Goal: Task Accomplishment & Management: Complete application form

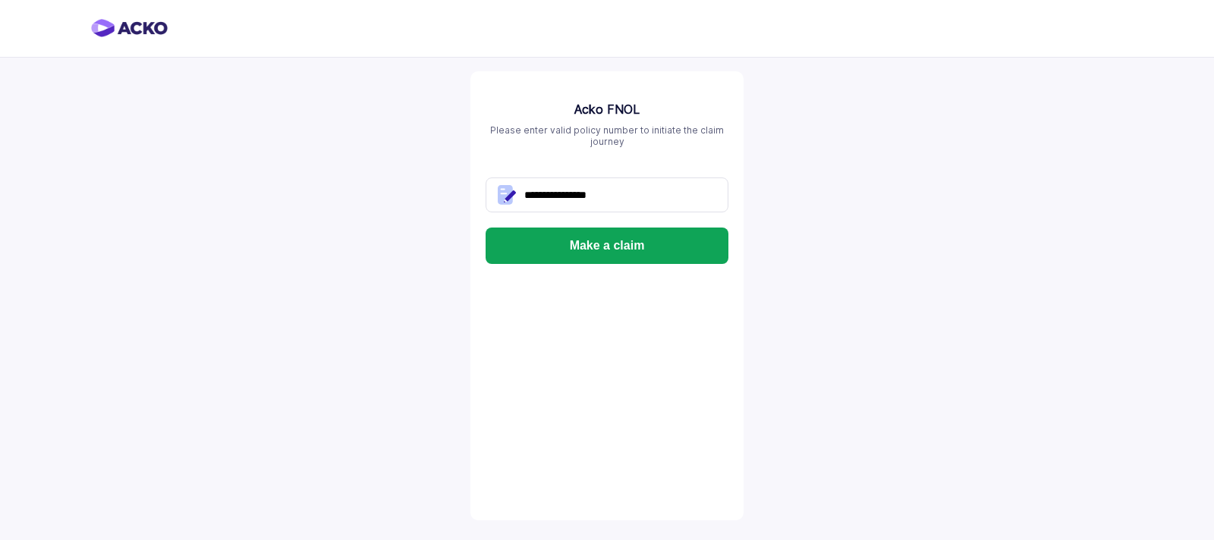
click at [619, 195] on input "**********" at bounding box center [607, 195] width 243 height 35
type input "*"
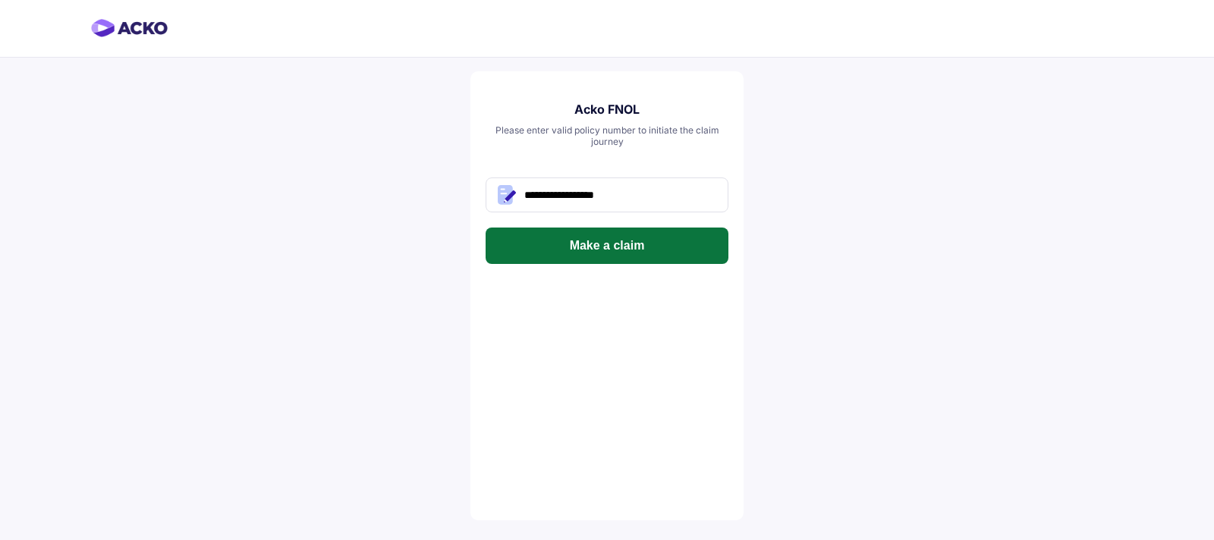
type input "**********"
click at [623, 250] on button "Make a claim" at bounding box center [607, 246] width 243 height 36
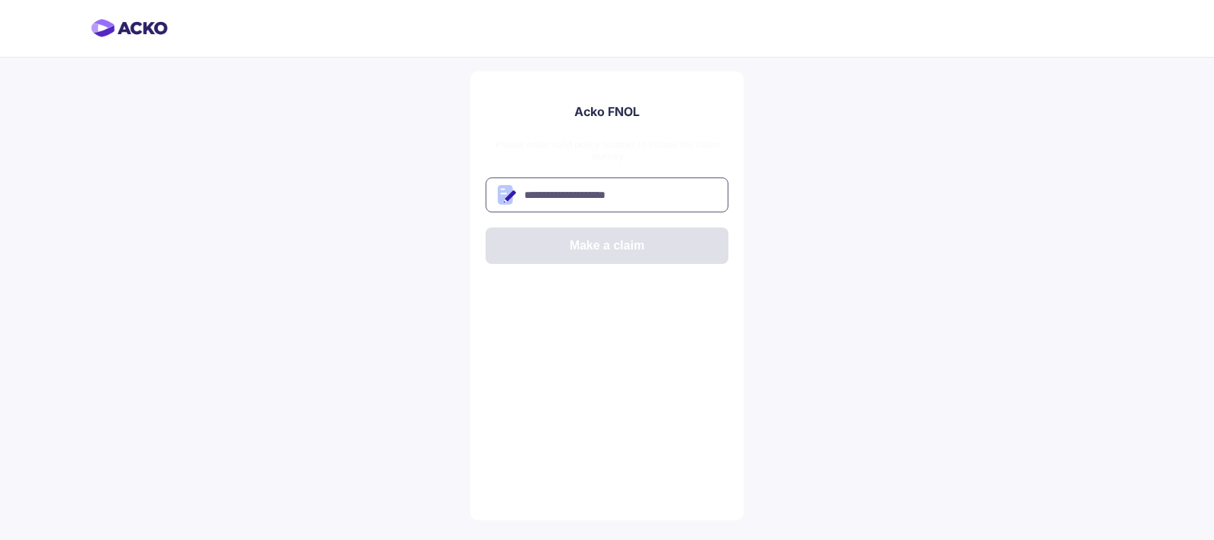
click at [551, 201] on input "text" at bounding box center [607, 195] width 243 height 35
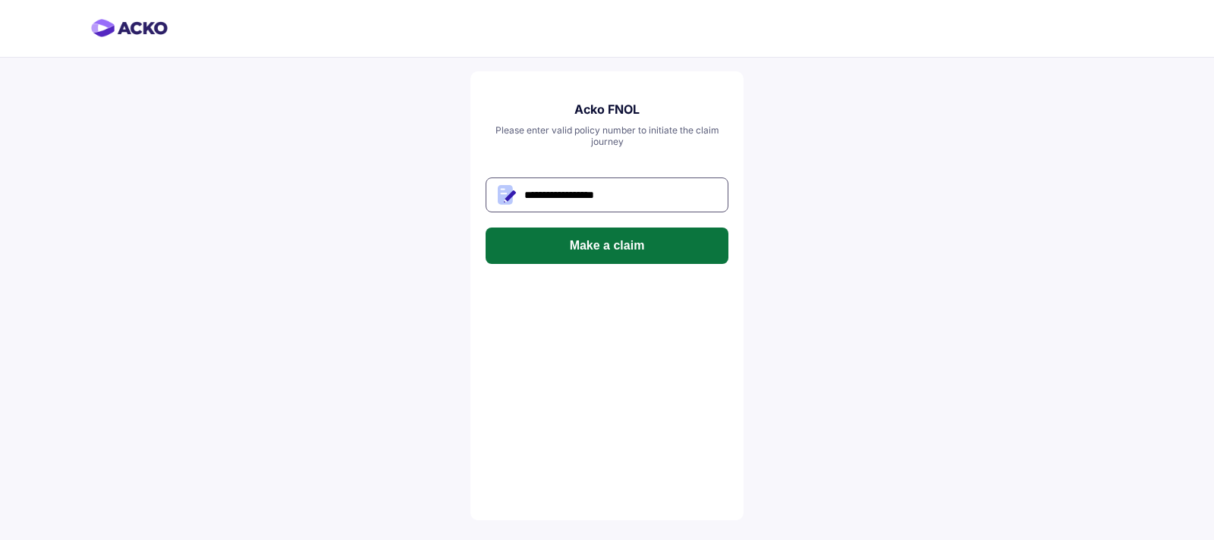
type input "**********"
click at [553, 239] on button "Make a claim" at bounding box center [607, 246] width 243 height 36
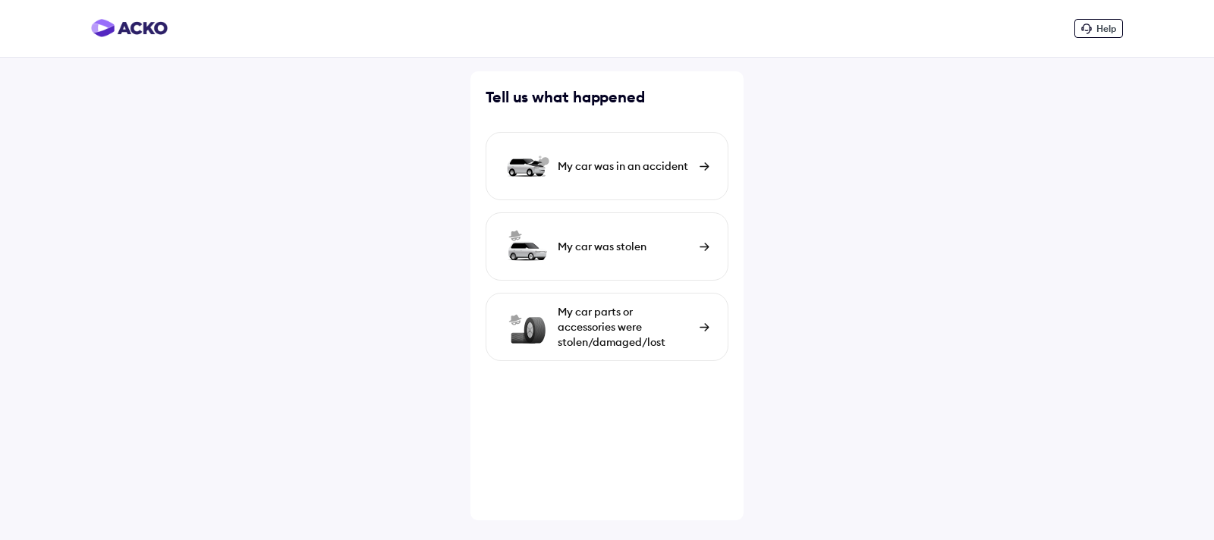
click at [700, 167] on img at bounding box center [705, 166] width 10 height 8
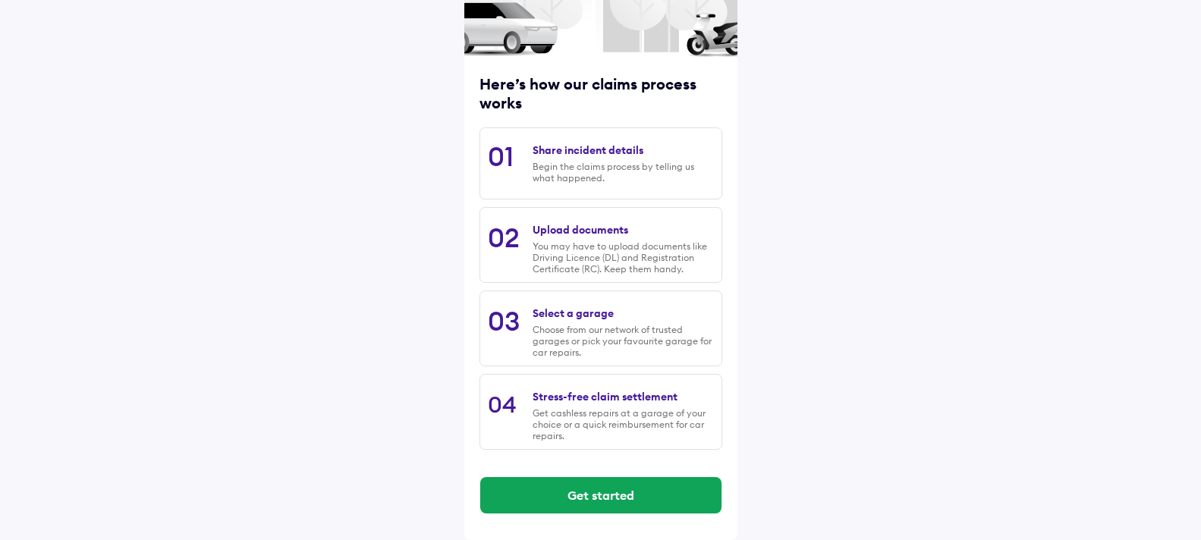
scroll to position [140, 0]
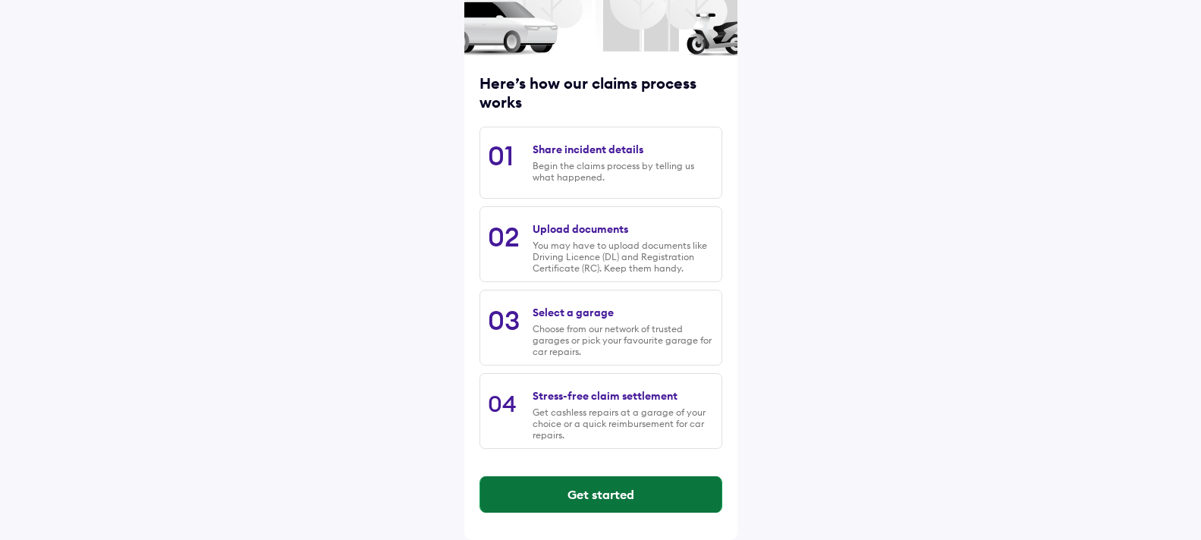
click at [641, 490] on button "Get started" at bounding box center [600, 495] width 241 height 36
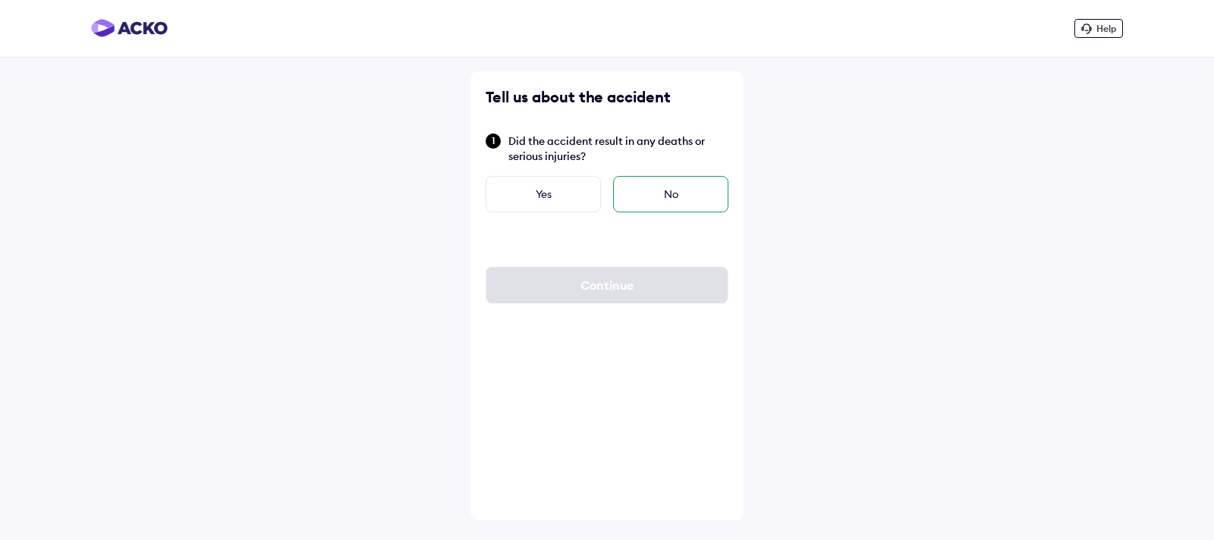
click at [631, 198] on div "No" at bounding box center [670, 194] width 115 height 36
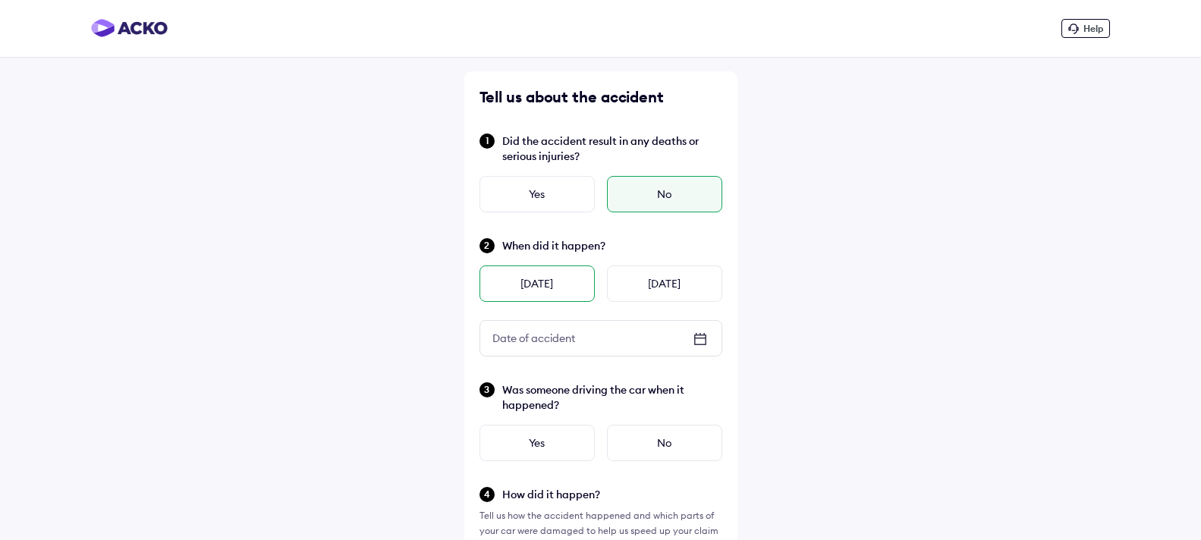
click at [578, 288] on div "[DATE]" at bounding box center [537, 284] width 115 height 36
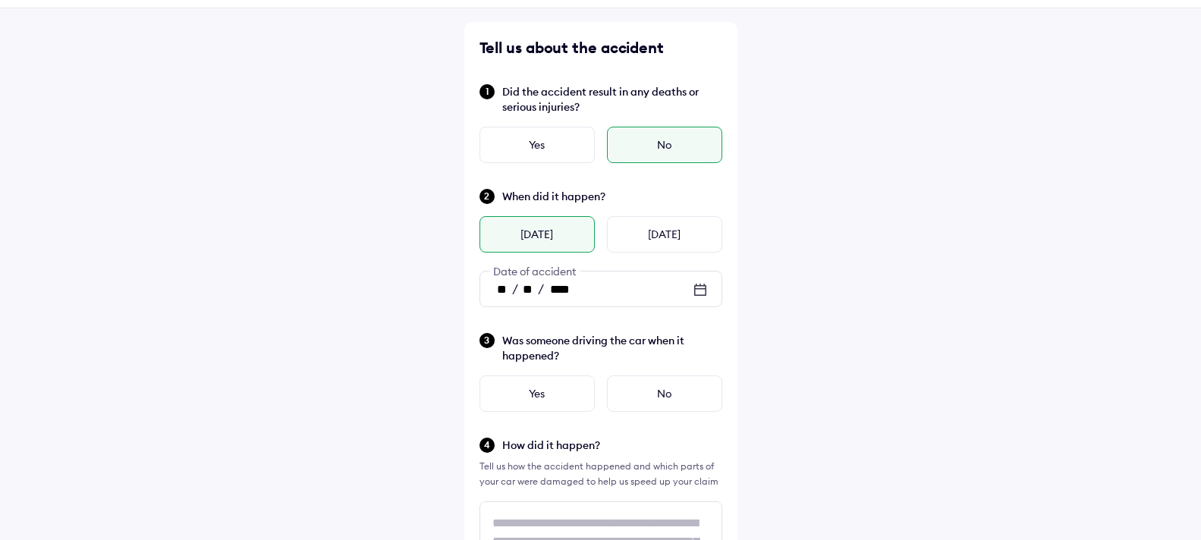
scroll to position [76, 0]
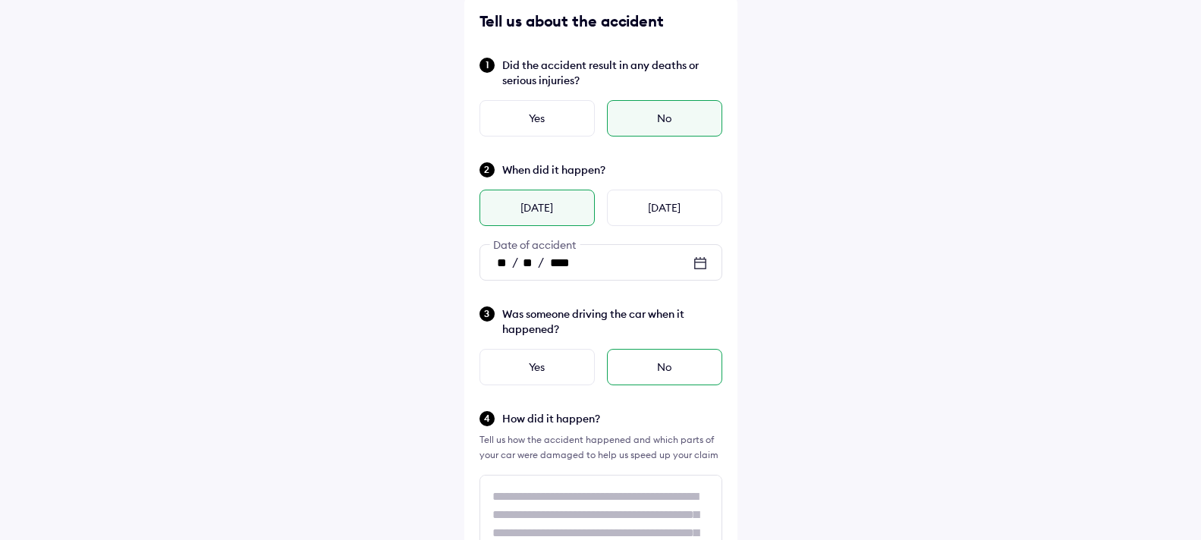
click at [633, 370] on div "No" at bounding box center [664, 367] width 115 height 36
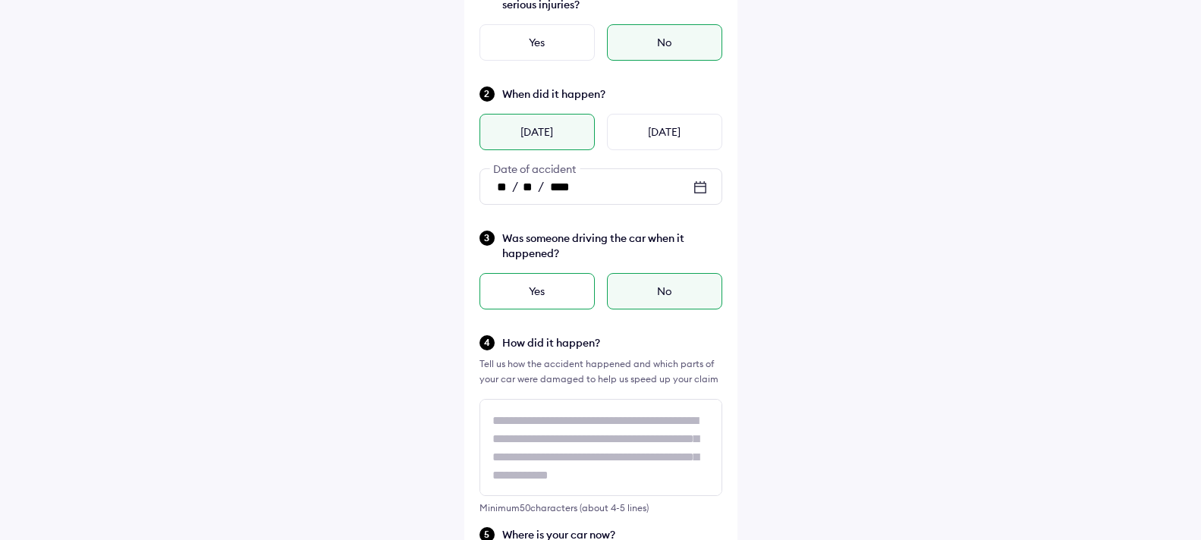
click at [527, 288] on div "Yes" at bounding box center [537, 291] width 115 height 36
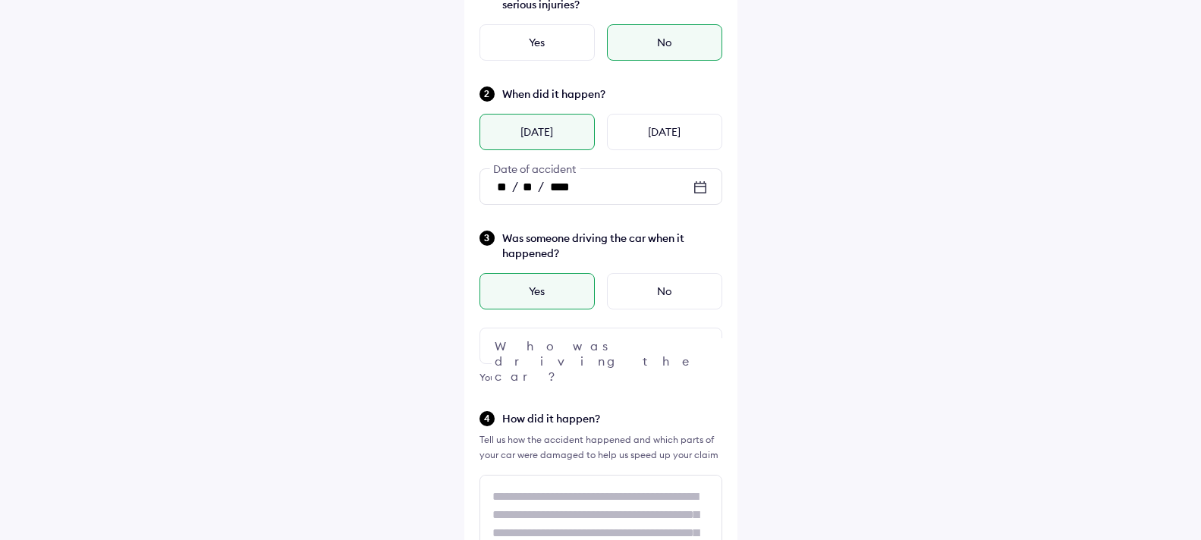
click at [629, 347] on div at bounding box center [601, 346] width 243 height 36
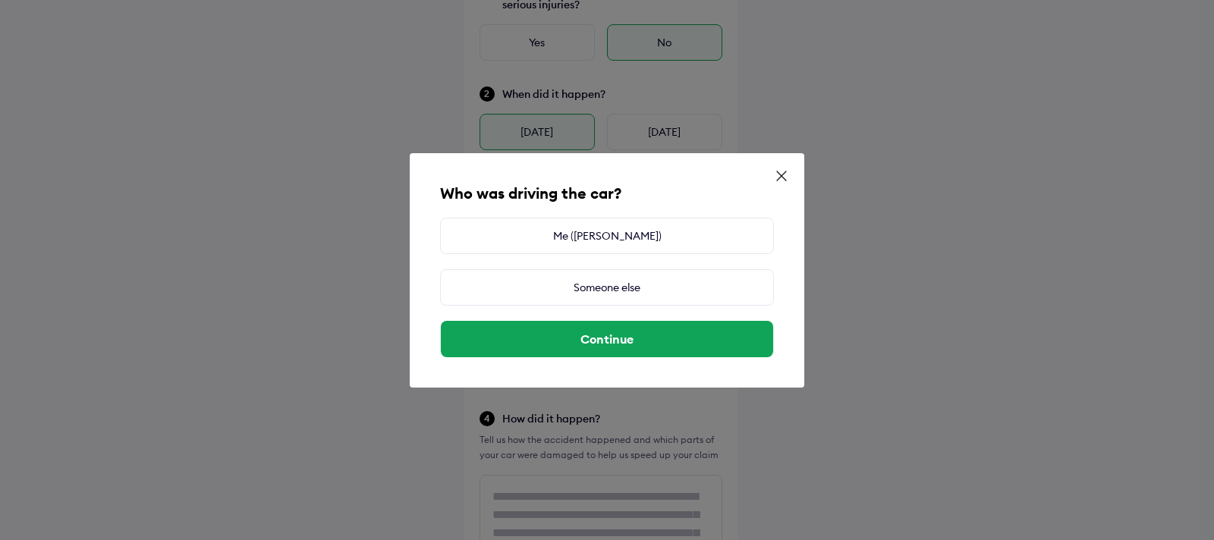
click at [785, 176] on icon at bounding box center [781, 175] width 15 height 15
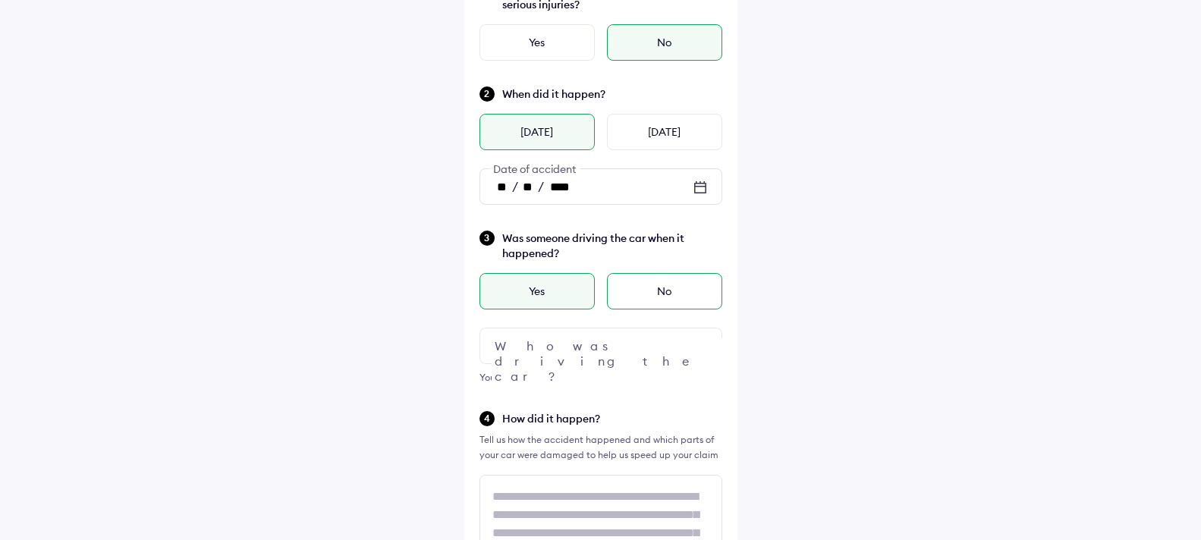
click at [672, 293] on div "No" at bounding box center [664, 291] width 115 height 36
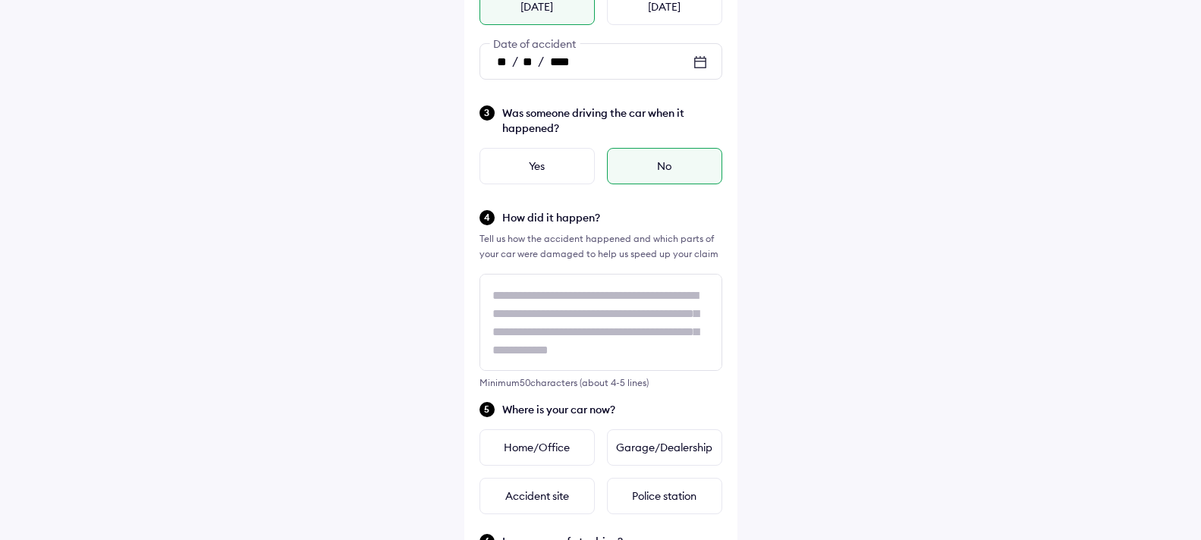
scroll to position [304, 0]
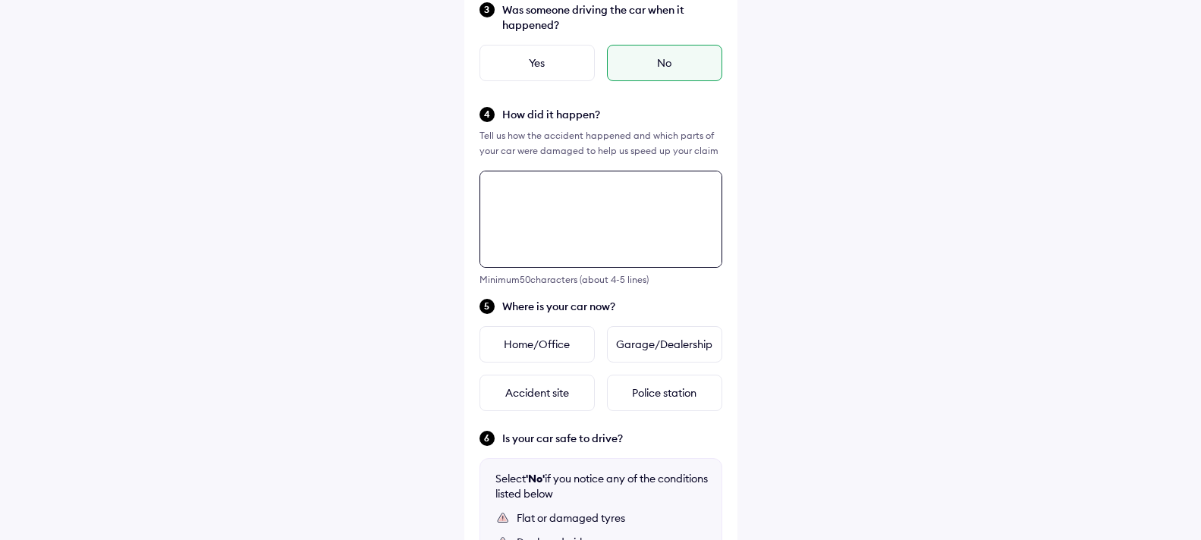
click at [493, 264] on div "Tell us about the accident Did the accident result in any deaths or serious inj…" at bounding box center [600, 268] width 273 height 1154
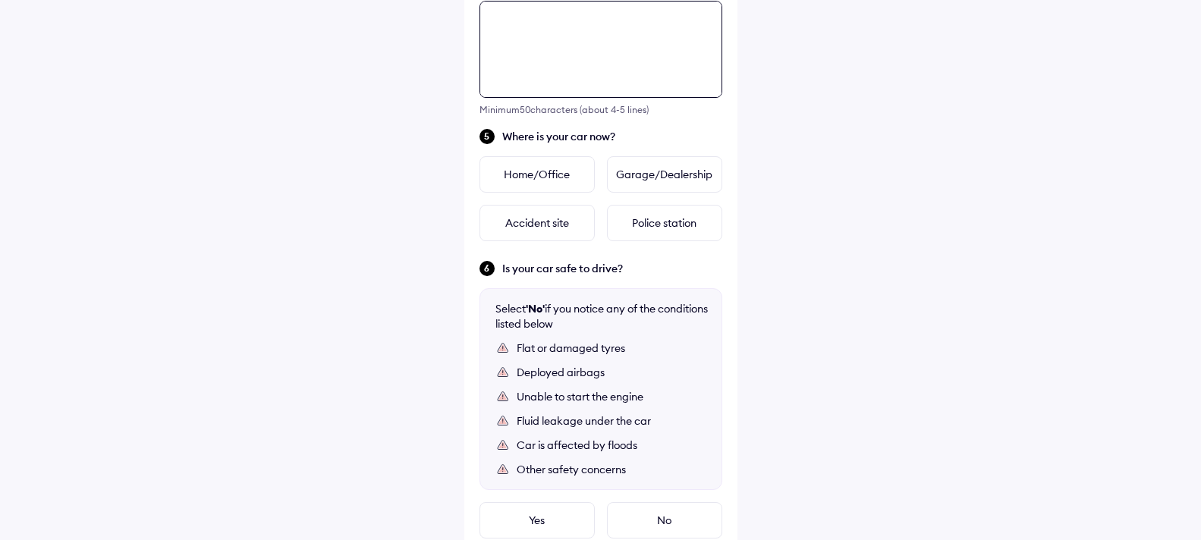
scroll to position [551, 0]
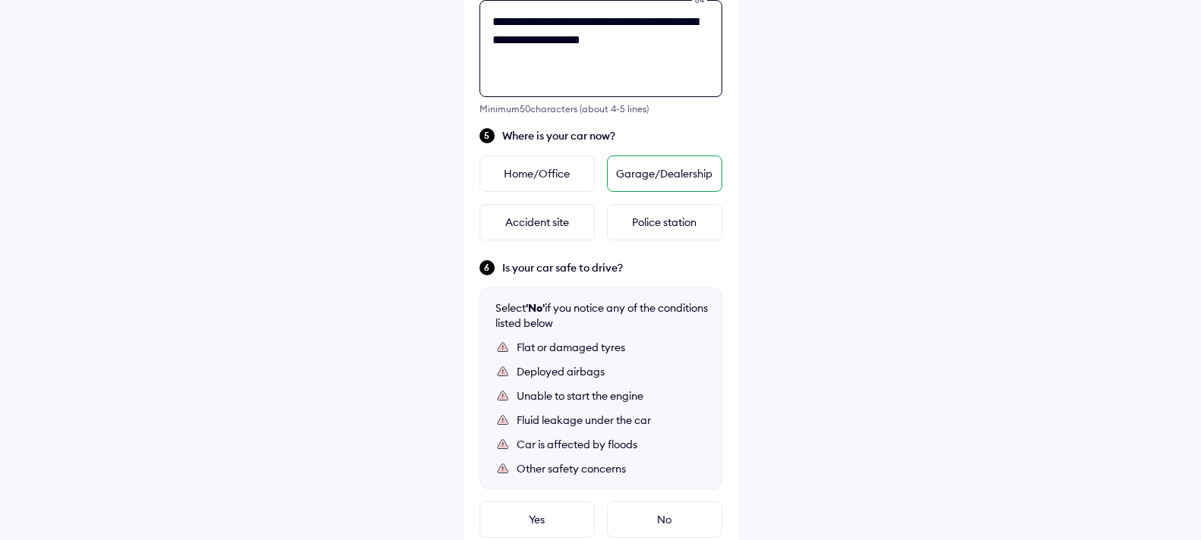
type textarea "**********"
click at [628, 170] on div "Garage/Dealership" at bounding box center [664, 174] width 115 height 36
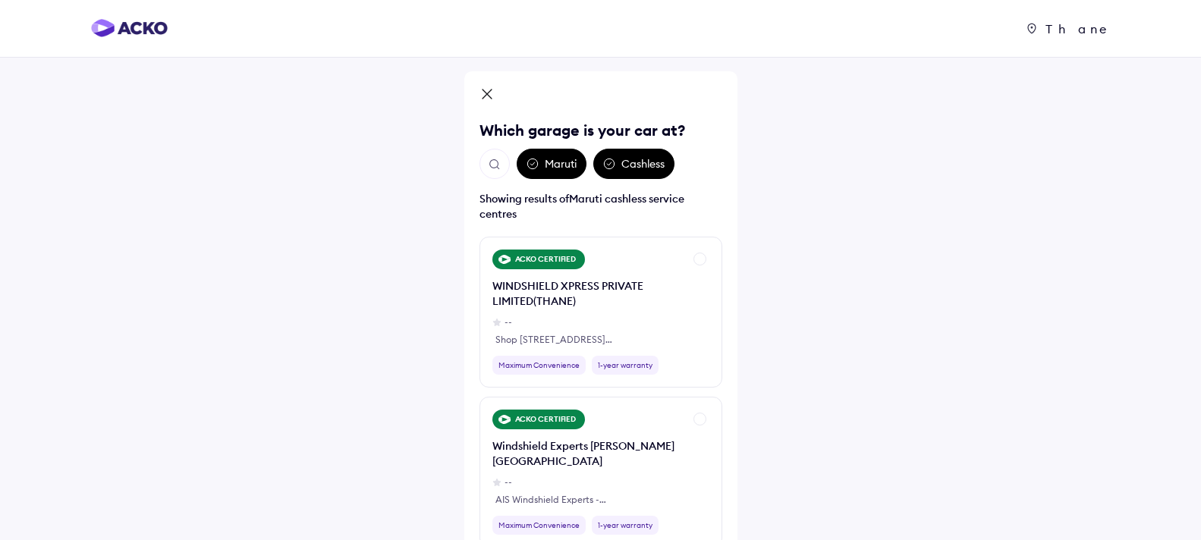
scroll to position [76, 0]
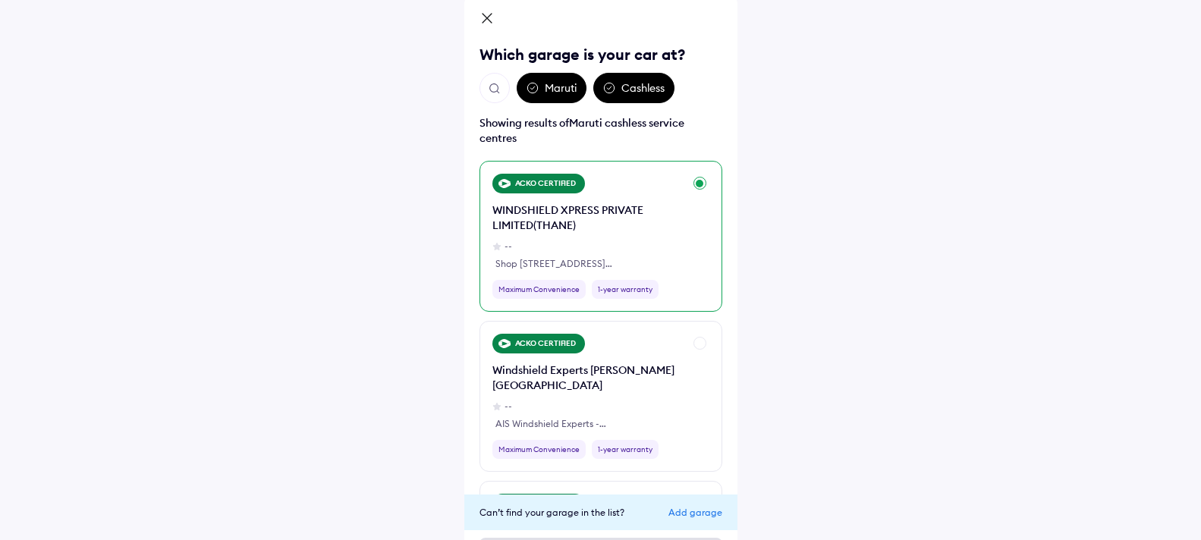
click at [703, 205] on div "ACKO CERTIFIED WINDSHIELD XPRESS PRIVATE LIMITED(THANE) -- Shop [STREET_ADDRESS…" at bounding box center [601, 236] width 243 height 151
click at [697, 266] on div "ACKO CERTIFIED WINDSHIELD XPRESS PRIVATE LIMITED(THANE) -- Shop [STREET_ADDRESS…" at bounding box center [601, 236] width 243 height 151
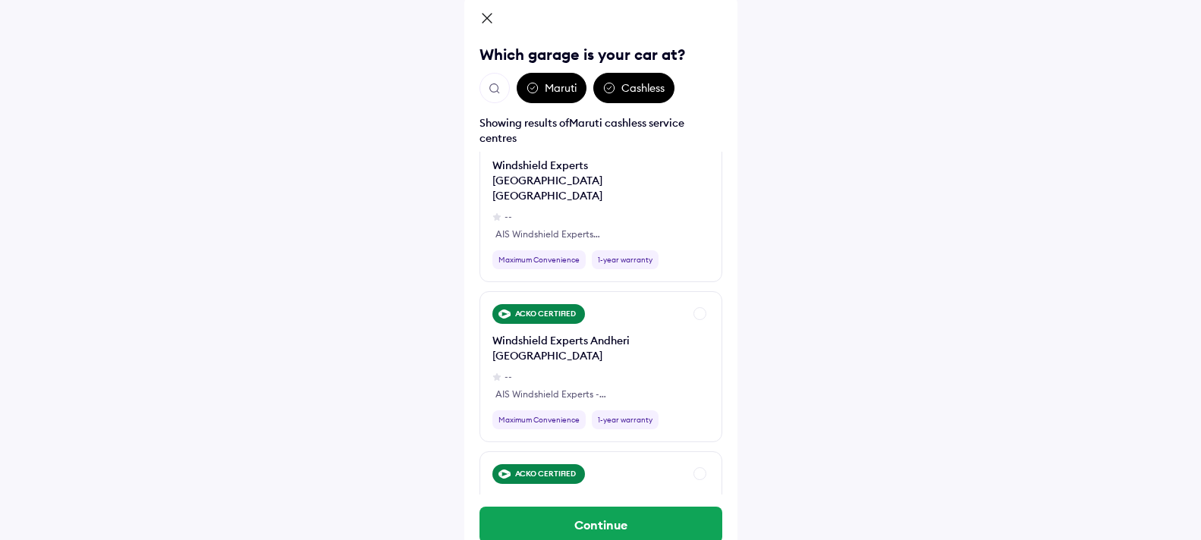
scroll to position [1442, 0]
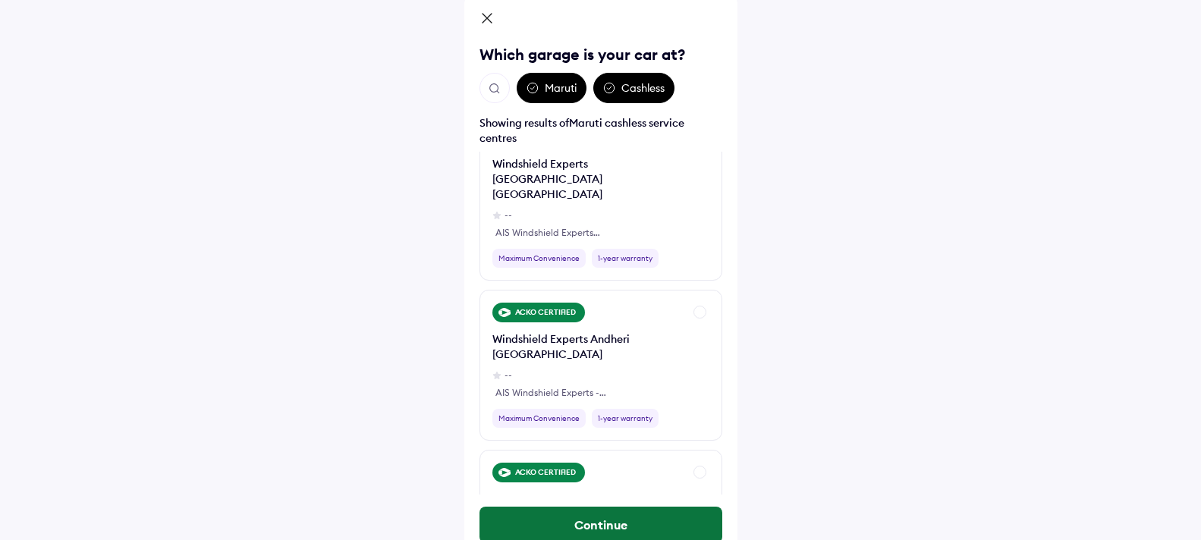
click at [674, 523] on button "Continue" at bounding box center [601, 525] width 243 height 36
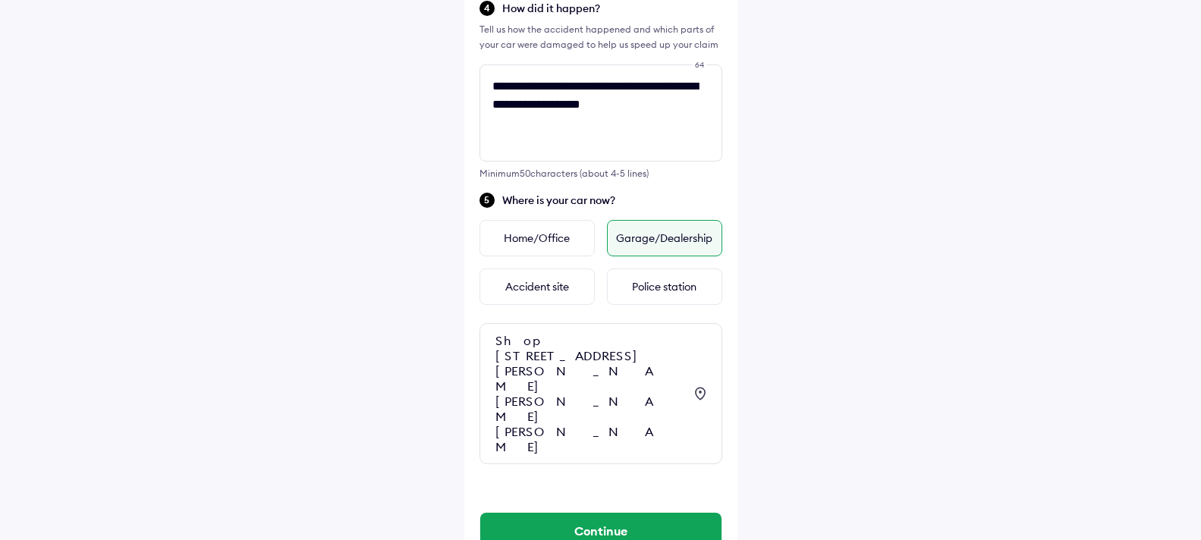
scroll to position [511, 0]
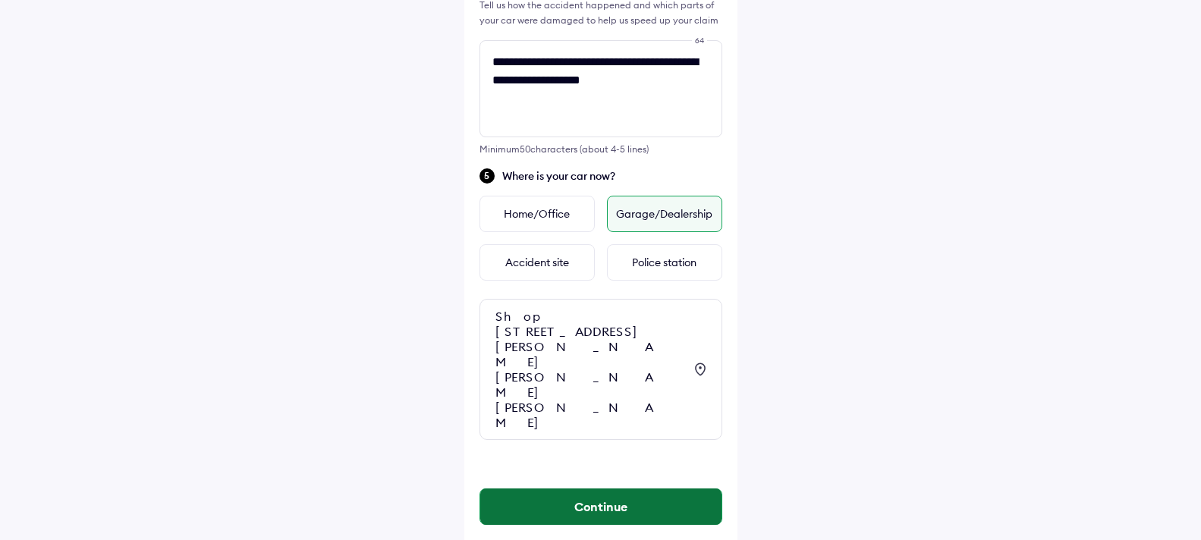
click at [635, 489] on button "Continue" at bounding box center [600, 507] width 241 height 36
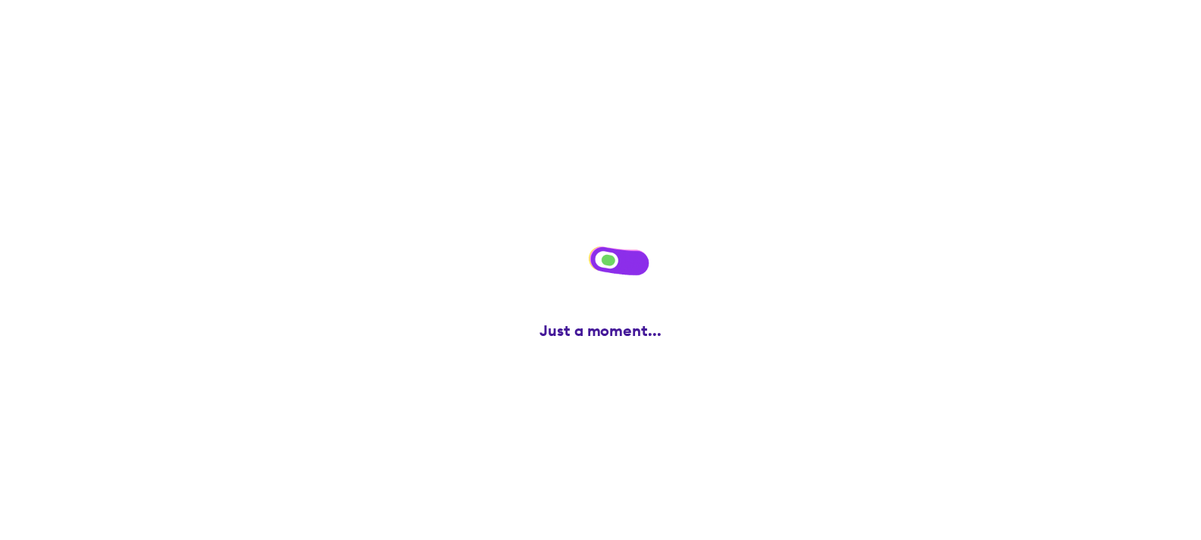
scroll to position [0, 0]
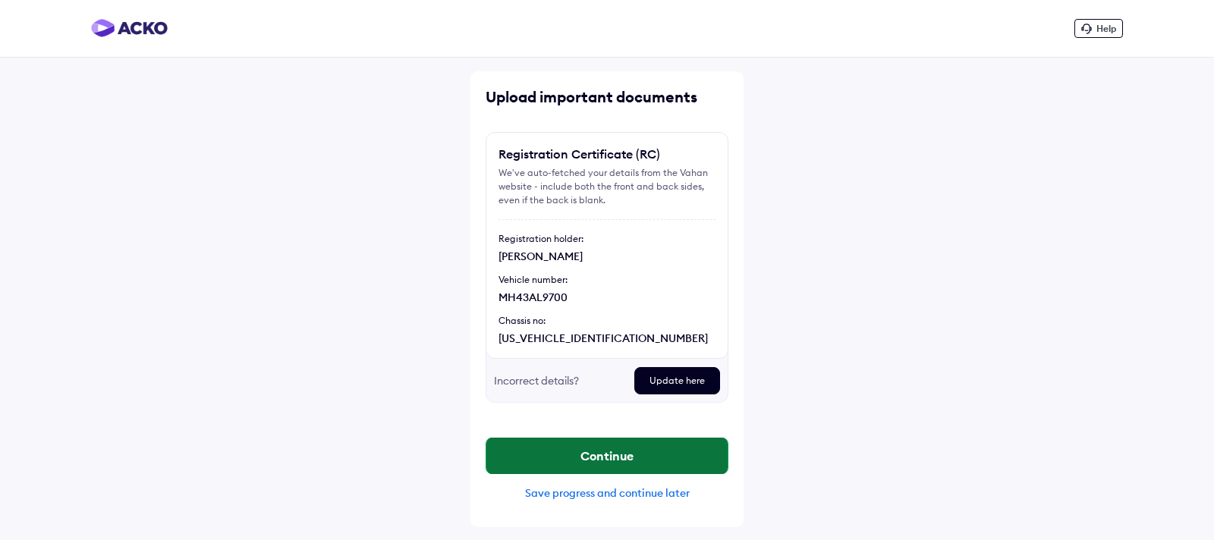
click at [624, 456] on button "Continue" at bounding box center [606, 456] width 241 height 36
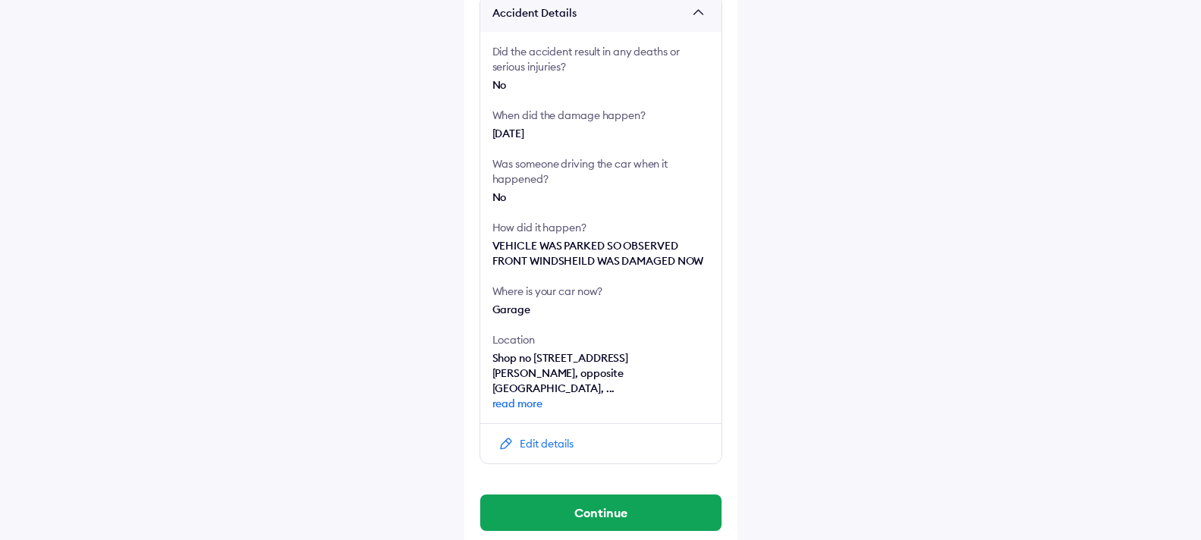
scroll to position [316, 0]
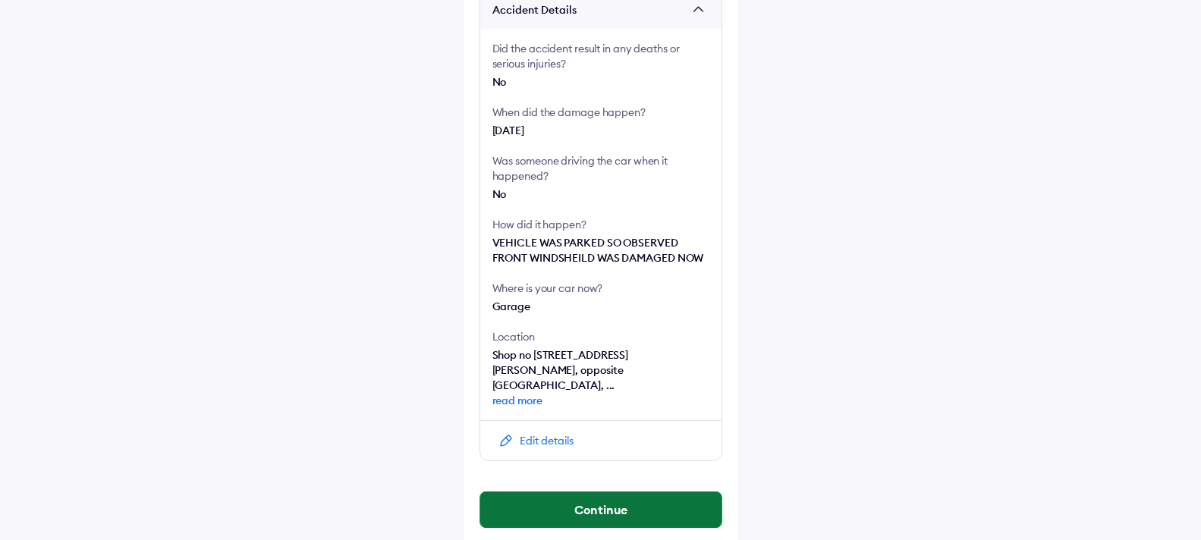
click at [669, 502] on button "Continue" at bounding box center [600, 510] width 241 height 36
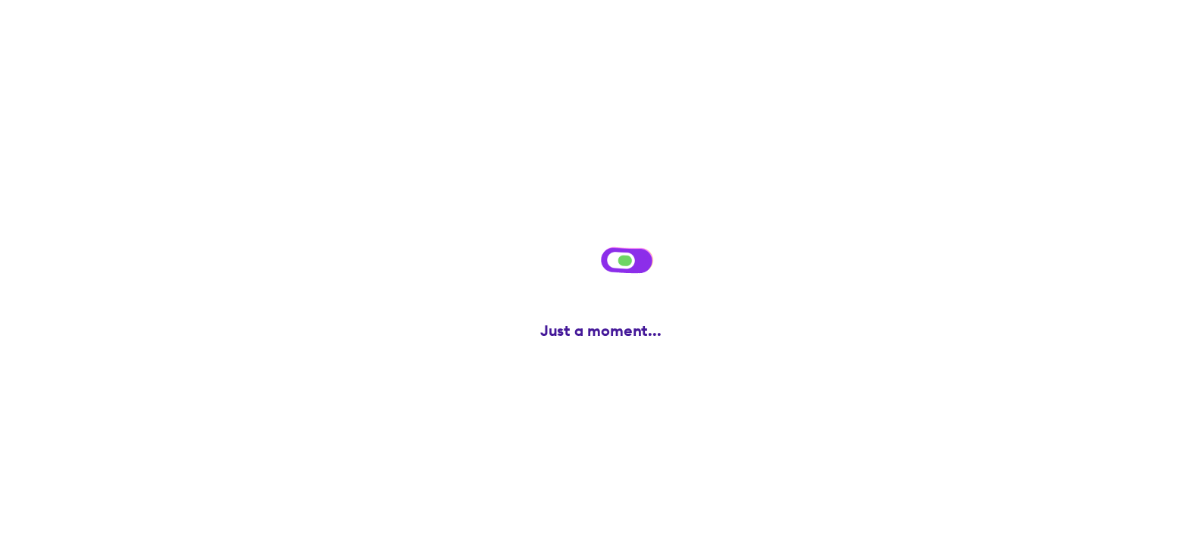
scroll to position [0, 0]
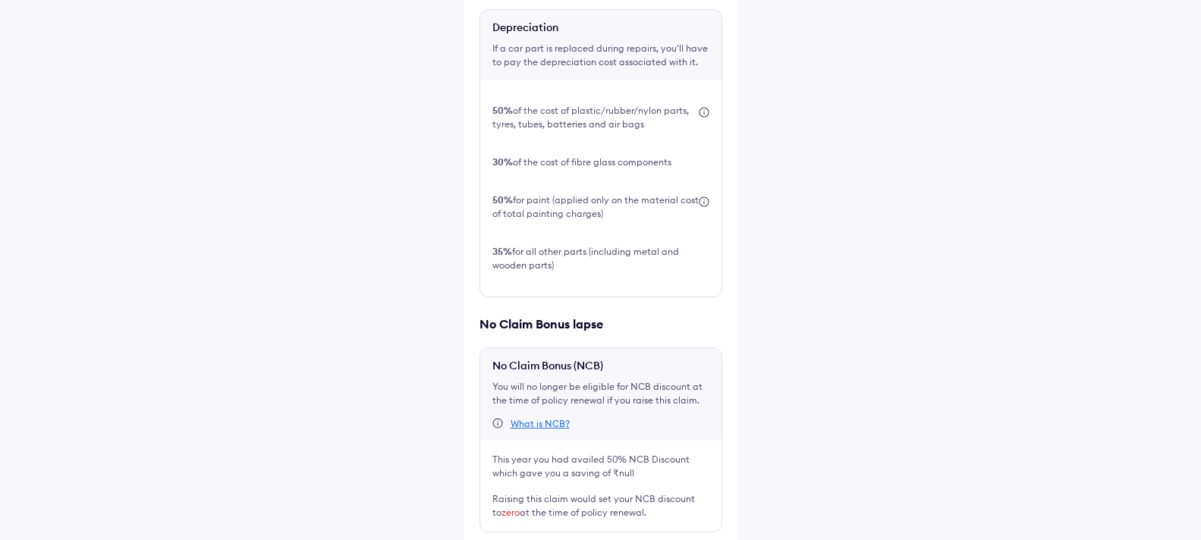
scroll to position [529, 0]
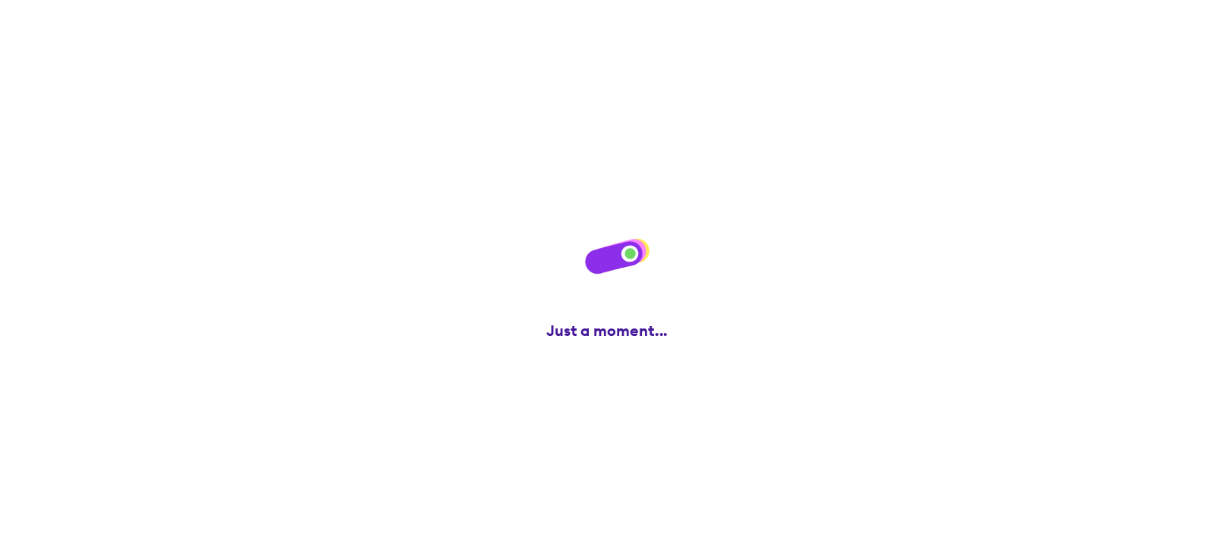
scroll to position [0, 0]
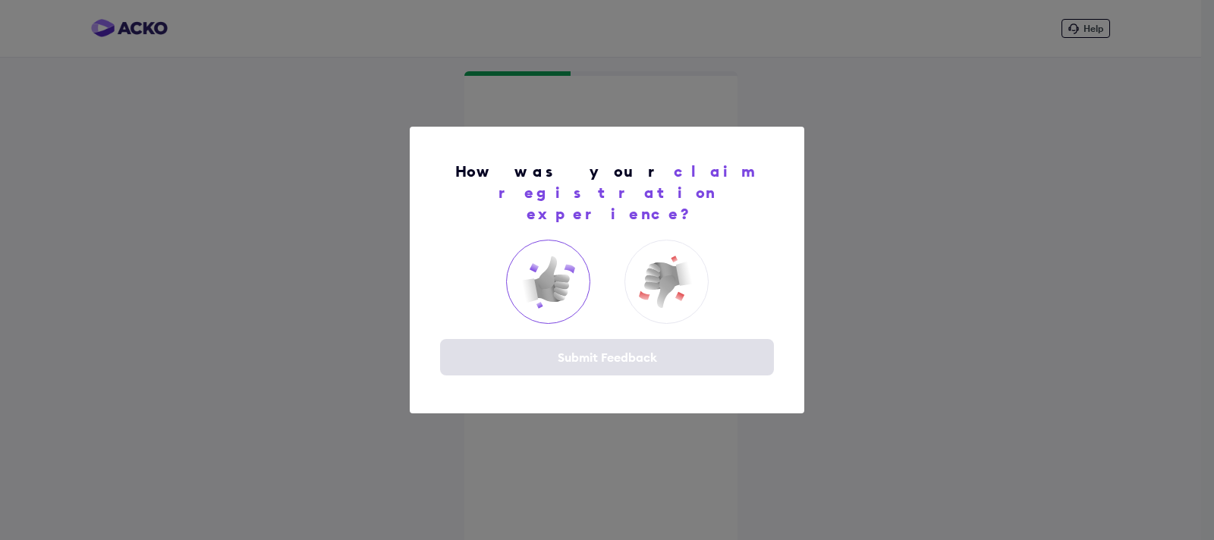
click at [575, 277] on img at bounding box center [548, 282] width 61 height 61
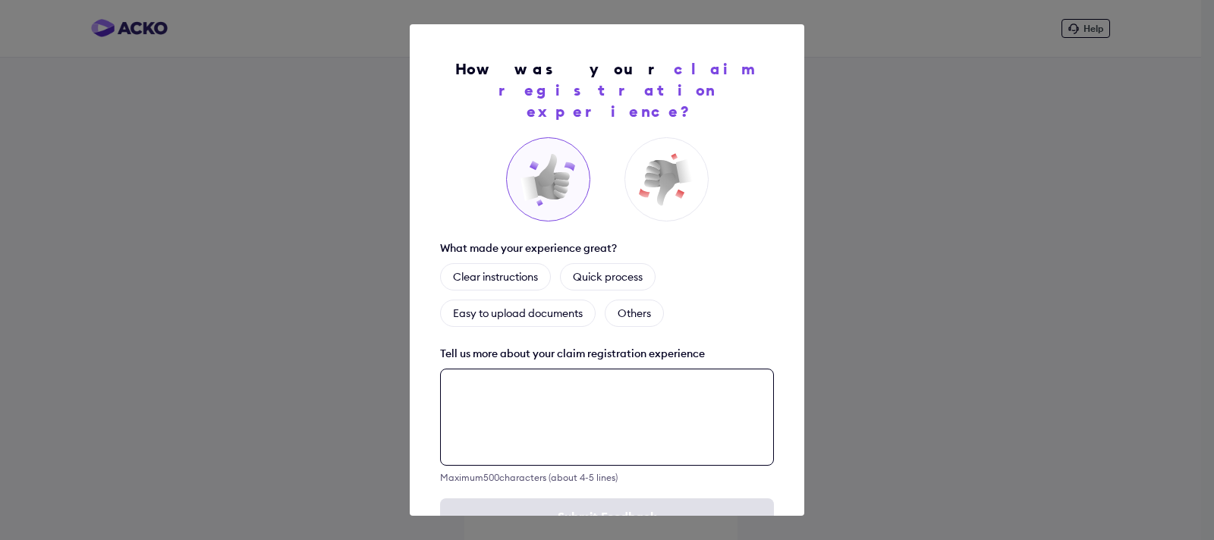
click at [579, 369] on textarea at bounding box center [607, 417] width 334 height 97
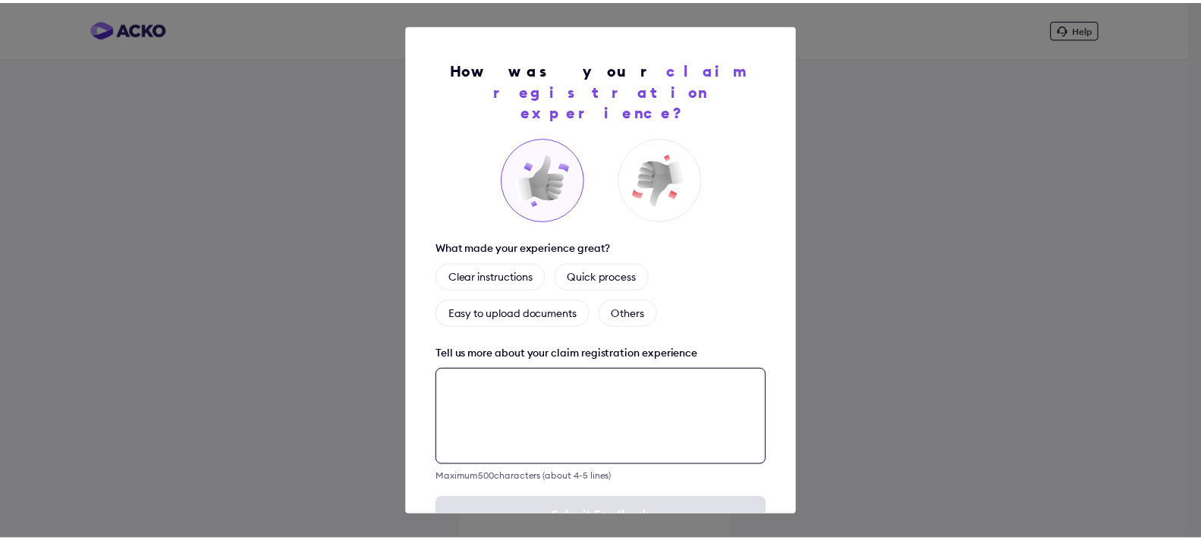
scroll to position [36, 0]
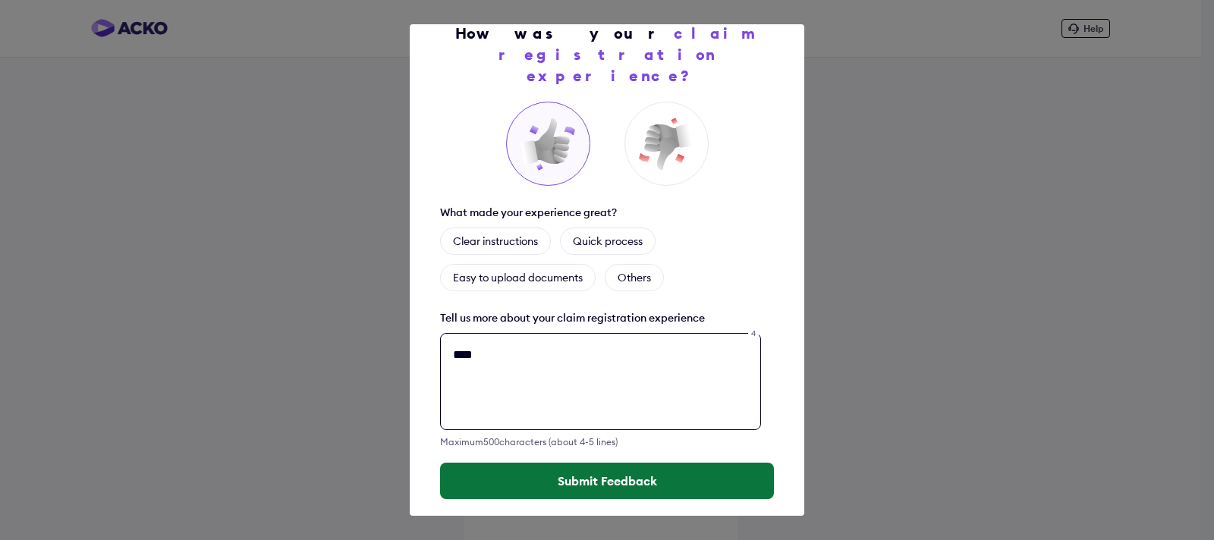
type textarea "****"
drag, startPoint x: 537, startPoint y: 461, endPoint x: 502, endPoint y: 447, distance: 37.8
click at [527, 463] on button "Submit Feedback" at bounding box center [607, 481] width 334 height 36
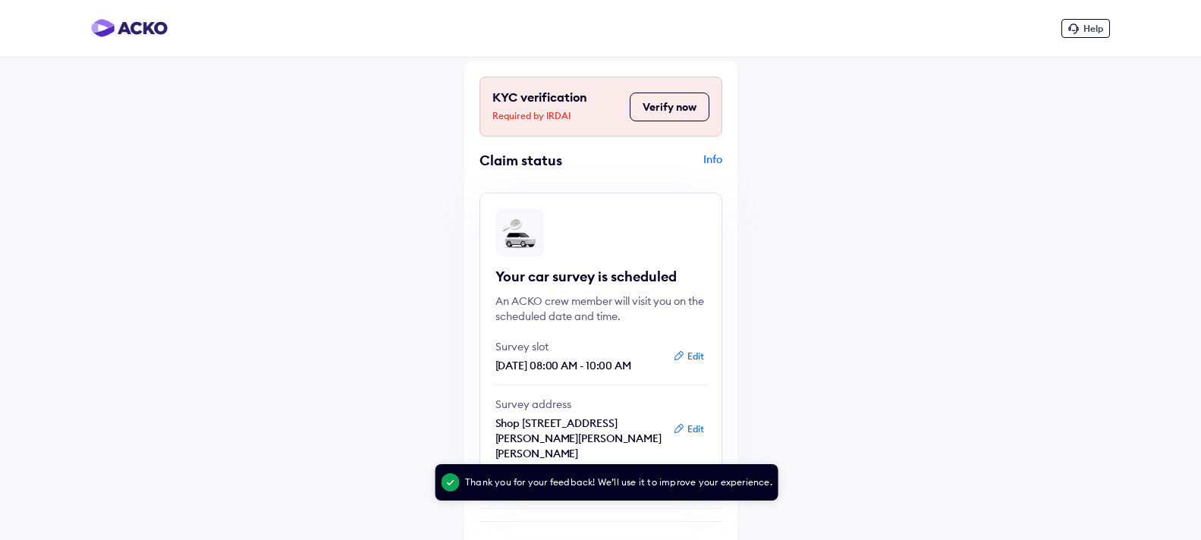
click at [715, 157] on div "Info" at bounding box center [664, 166] width 118 height 29
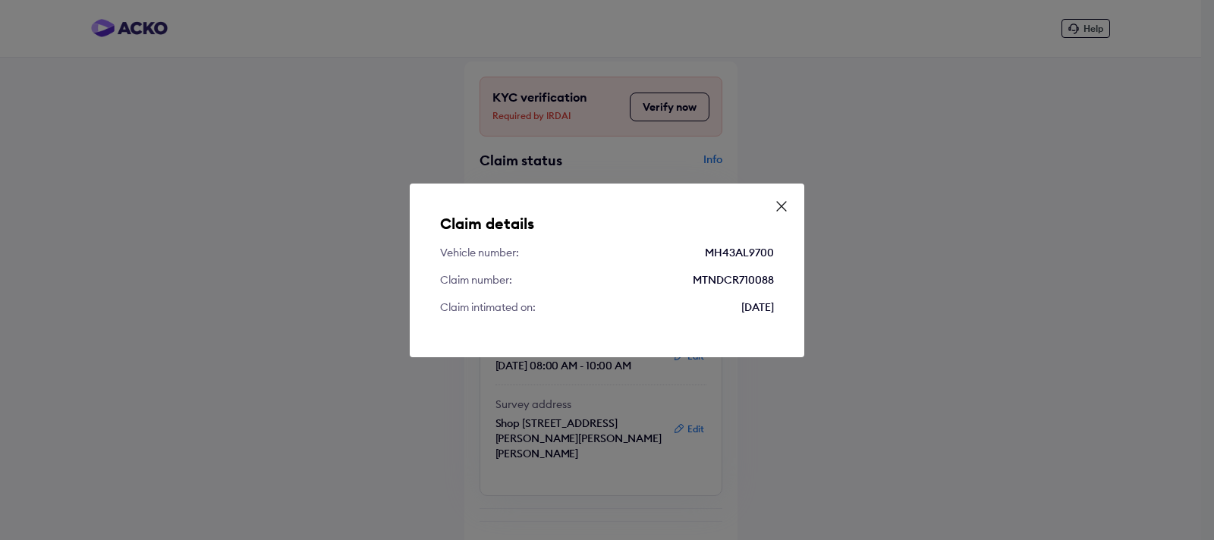
click at [786, 206] on icon at bounding box center [781, 206] width 15 height 15
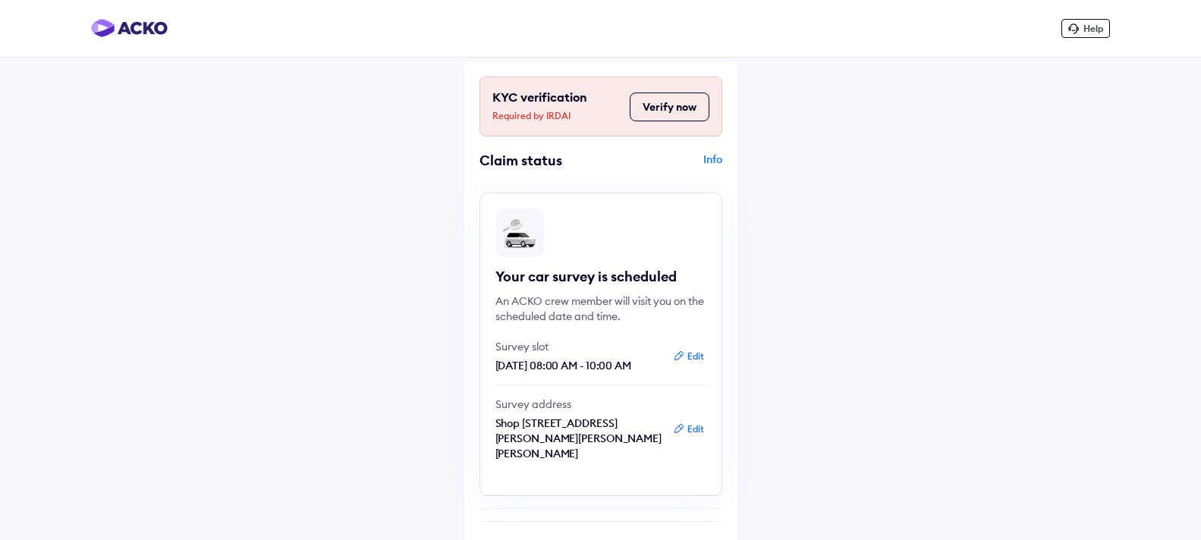
click at [674, 109] on button "Verify now" at bounding box center [670, 107] width 80 height 29
click at [724, 157] on div "KYC verification Required by IRDAI Verify now Claim status Info Your car survey…" at bounding box center [600, 533] width 273 height 945
click at [721, 157] on div "Info" at bounding box center [664, 166] width 118 height 29
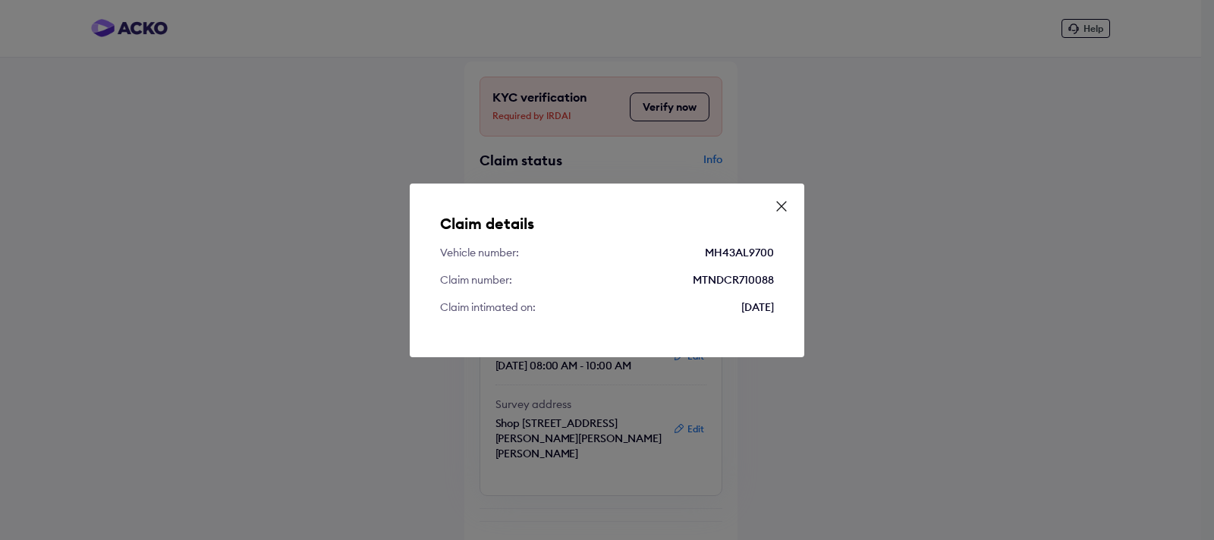
drag, startPoint x: 701, startPoint y: 244, endPoint x: 782, endPoint y: 317, distance: 109.6
click at [782, 317] on div "Claim details Vehicle number: MH43AL9700 Claim number: MTNDCR710088 Claim intim…" at bounding box center [607, 271] width 395 height 174
click at [789, 207] on icon at bounding box center [781, 206] width 15 height 15
